Goal: Check status: Check status

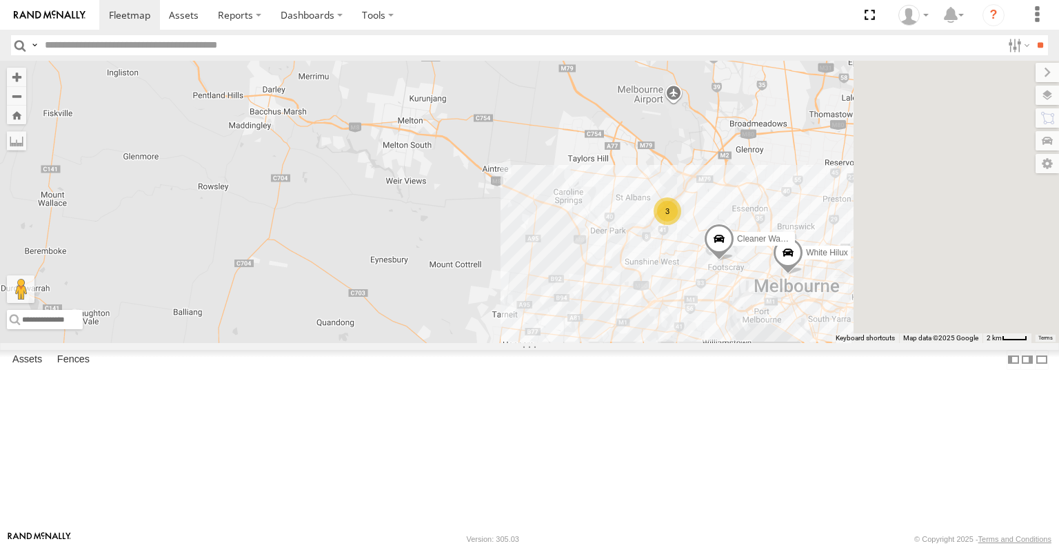
drag, startPoint x: 1002, startPoint y: 379, endPoint x: 919, endPoint y: 379, distance: 82.8
click at [919, 342] on div "Cleaner Wagon #1 White Hilux 3" at bounding box center [529, 201] width 1059 height 281
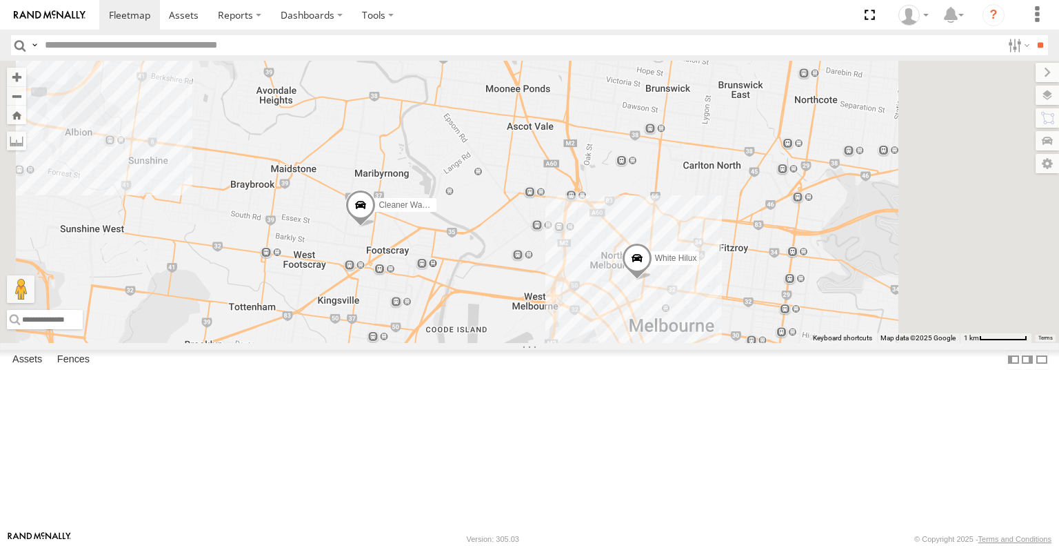
click at [653, 281] on span at bounding box center [637, 261] width 30 height 37
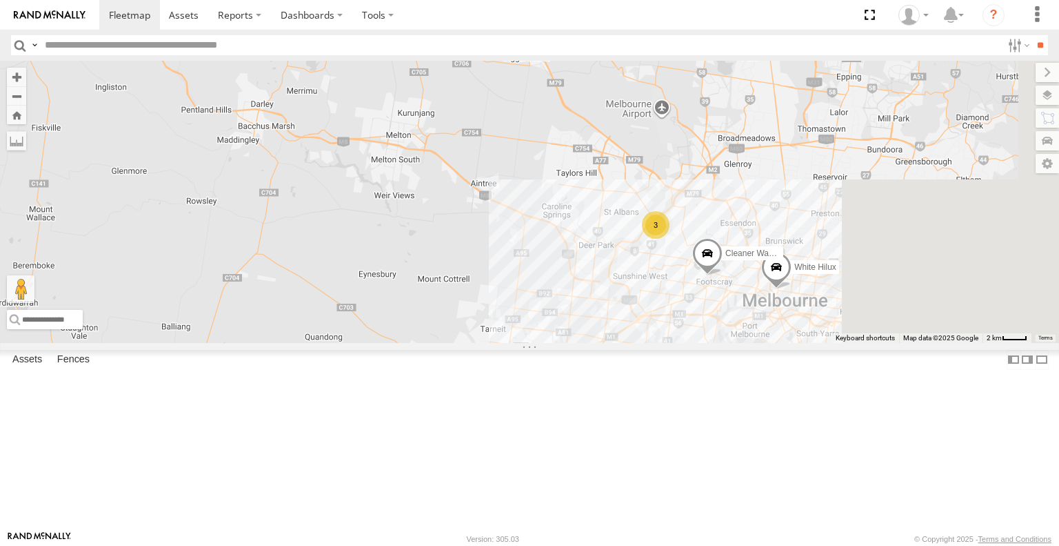
drag, startPoint x: 923, startPoint y: 364, endPoint x: 763, endPoint y: 330, distance: 163.4
click at [776, 336] on div "Cleaner Wagon #1 White Hilux 3" at bounding box center [529, 201] width 1059 height 281
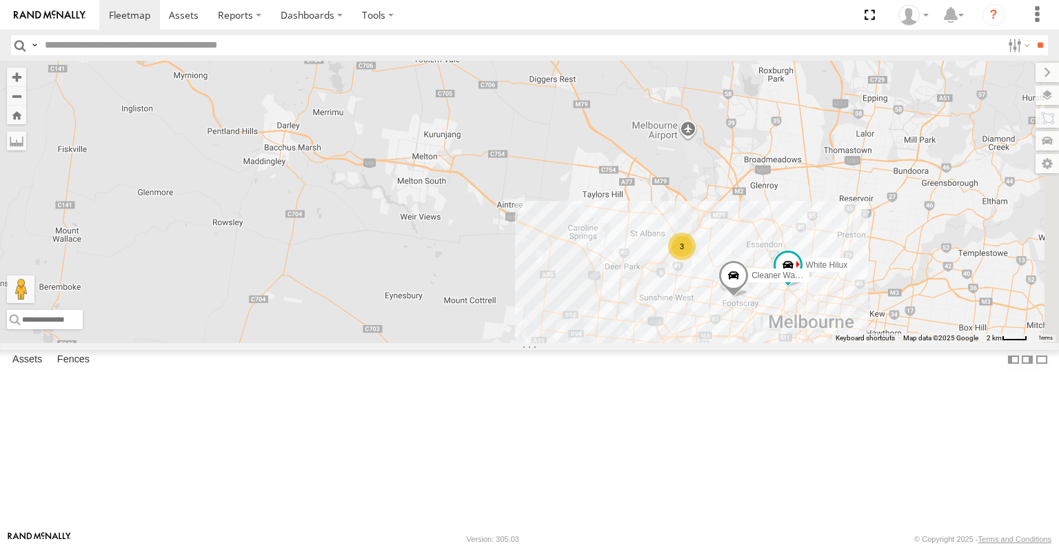
drag, startPoint x: 982, startPoint y: 388, endPoint x: 893, endPoint y: 399, distance: 90.4
click at [893, 342] on div "Cleaner Wagon #1 White Hilux Buggzys HiAce #1 Buggzys HiAce #2 3" at bounding box center [529, 201] width 1059 height 281
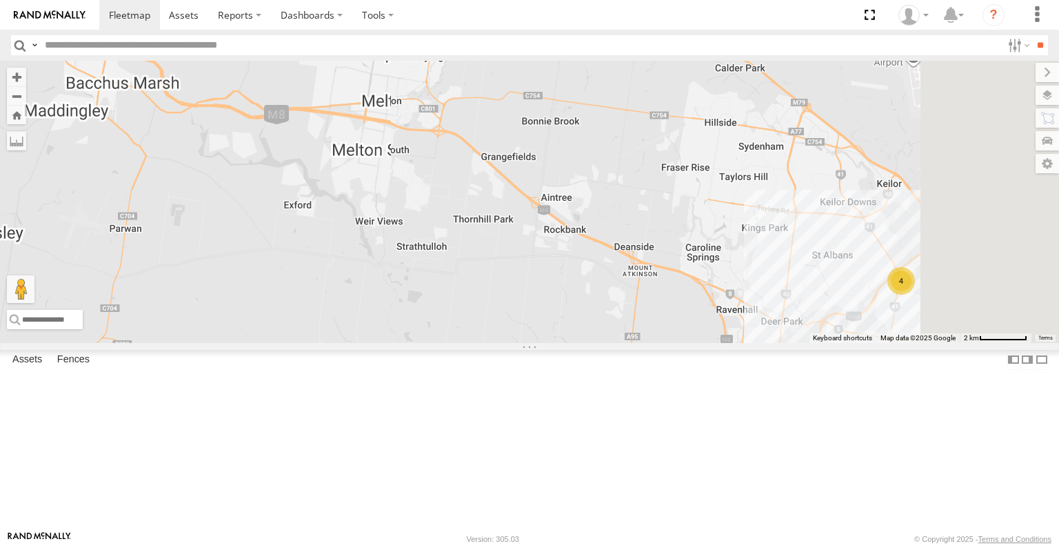
drag, startPoint x: 941, startPoint y: 381, endPoint x: 866, endPoint y: 372, distance: 75.6
click at [866, 342] on div "Buggzys HiAce #1 Buggzys HiAce #2 Cleaner Wagon #1 4" at bounding box center [529, 201] width 1059 height 281
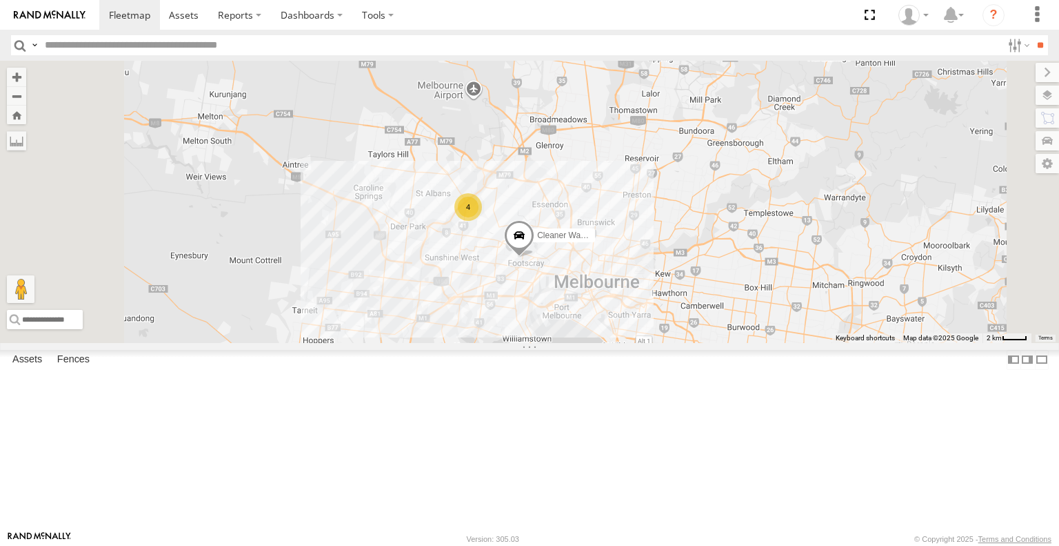
drag, startPoint x: 568, startPoint y: 296, endPoint x: 709, endPoint y: 325, distance: 143.7
click at [719, 333] on div "4 Cleaner Wagon #1" at bounding box center [529, 201] width 1059 height 281
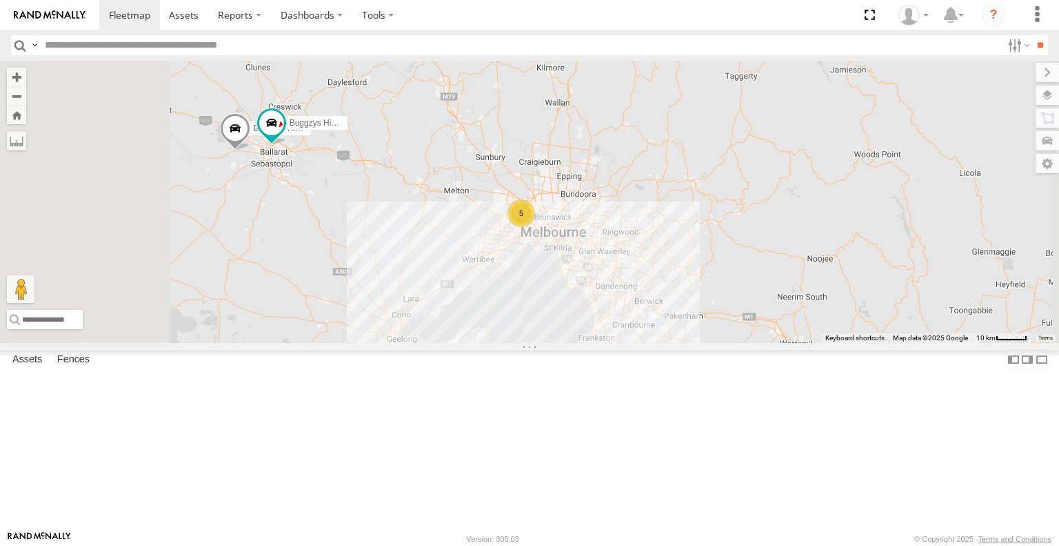
drag, startPoint x: 450, startPoint y: 280, endPoint x: 514, endPoint y: 317, distance: 73.6
click at [521, 331] on div "Buggzys HiAce #1 Buggzys HiAce #2 5" at bounding box center [529, 201] width 1059 height 281
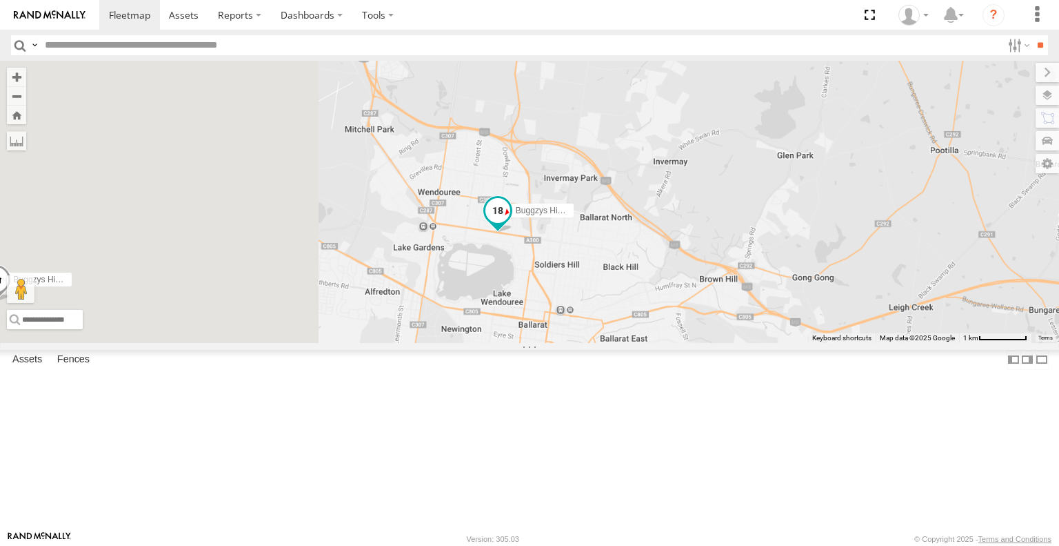
drag, startPoint x: 478, startPoint y: 347, endPoint x: 710, endPoint y: 300, distance: 237.1
click at [584, 215] on span "Buggzys HiAce #2" at bounding box center [550, 211] width 68 height 10
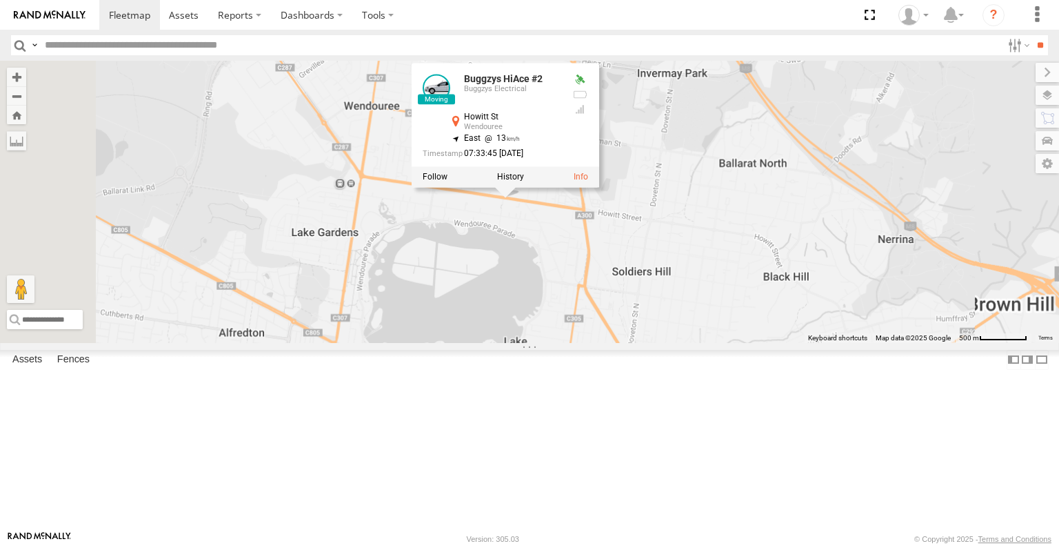
click at [662, 342] on div "Buggzys HiAce #1 Buggzys HiAce #2 Buggzys HiAce #2 Buggzys Electrical Howitt St…" at bounding box center [529, 201] width 1059 height 281
